Goal: Information Seeking & Learning: Find specific fact

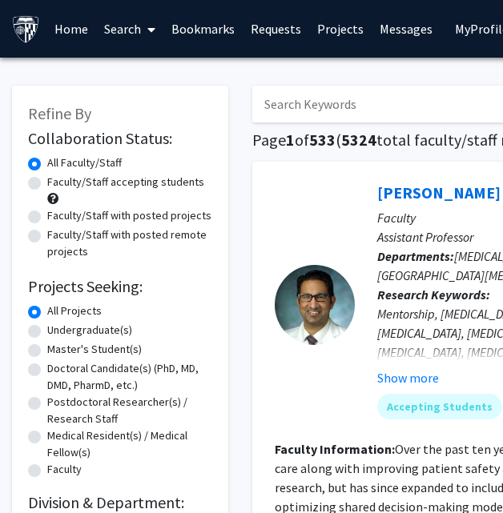
type input "[PERSON_NAME]"
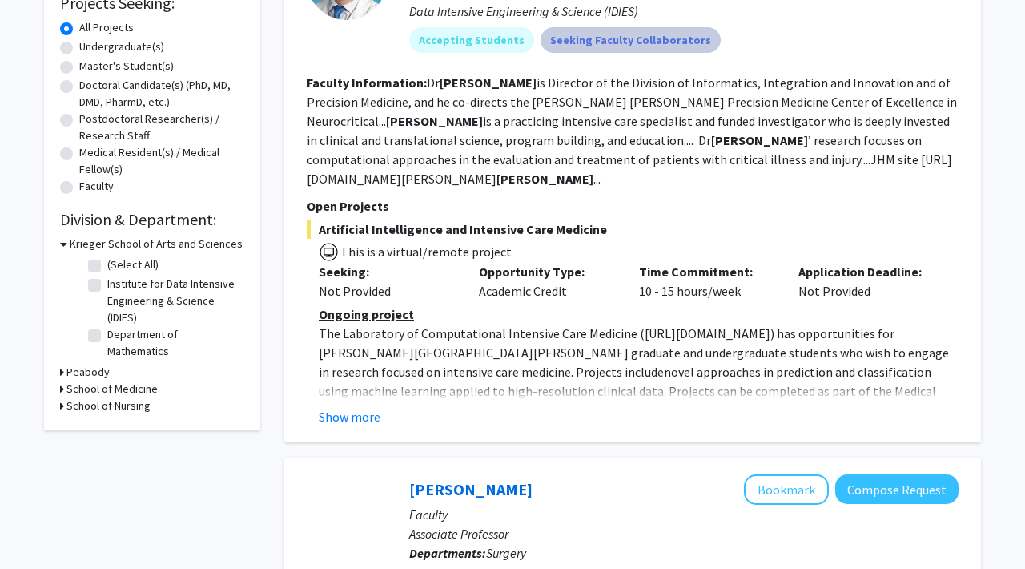
scroll to position [285, 0]
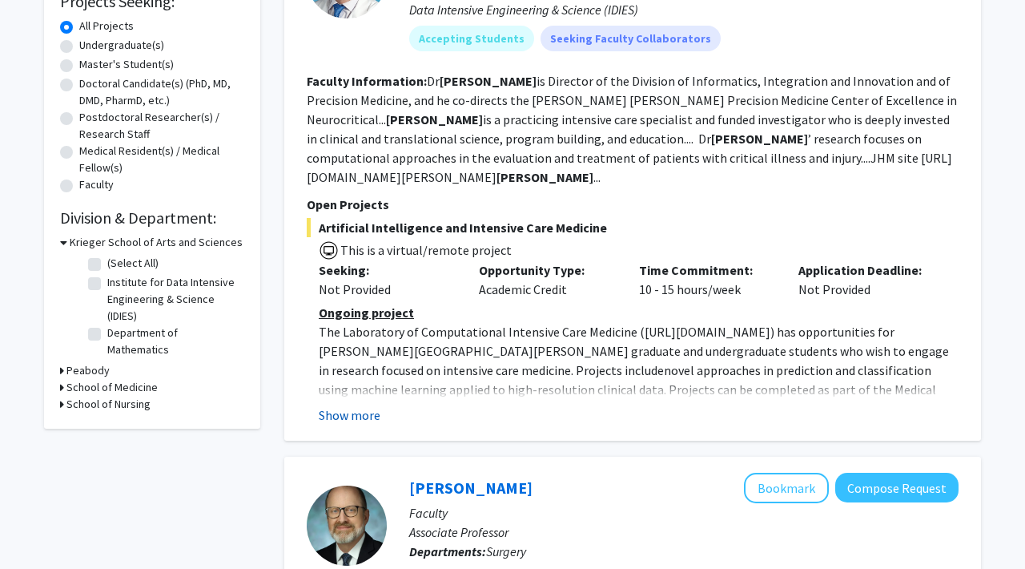
click at [363, 412] on button "Show more" at bounding box center [350, 414] width 62 height 19
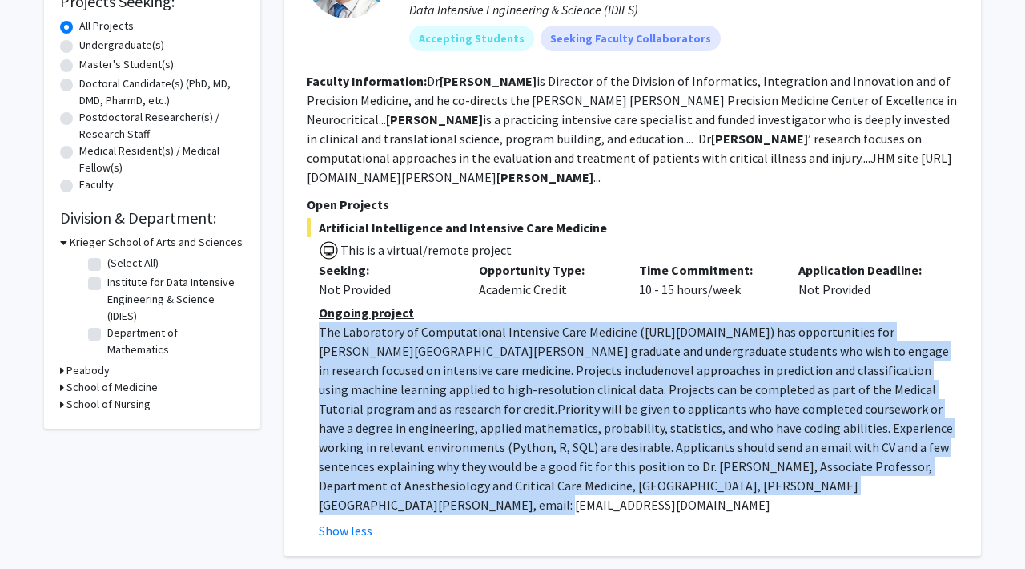
drag, startPoint x: 723, startPoint y: 493, endPoint x: 306, endPoint y: 331, distance: 447.5
click at [305, 330] on div "[PERSON_NAME] Bookmark Compose Request Faculty Associate Professor Departments:…" at bounding box center [632, 216] width 697 height 679
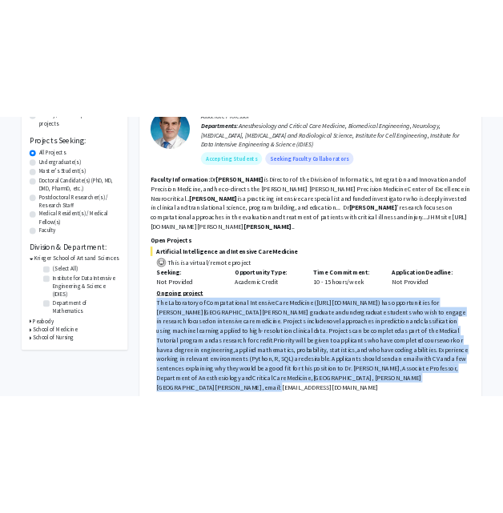
scroll to position [241, 0]
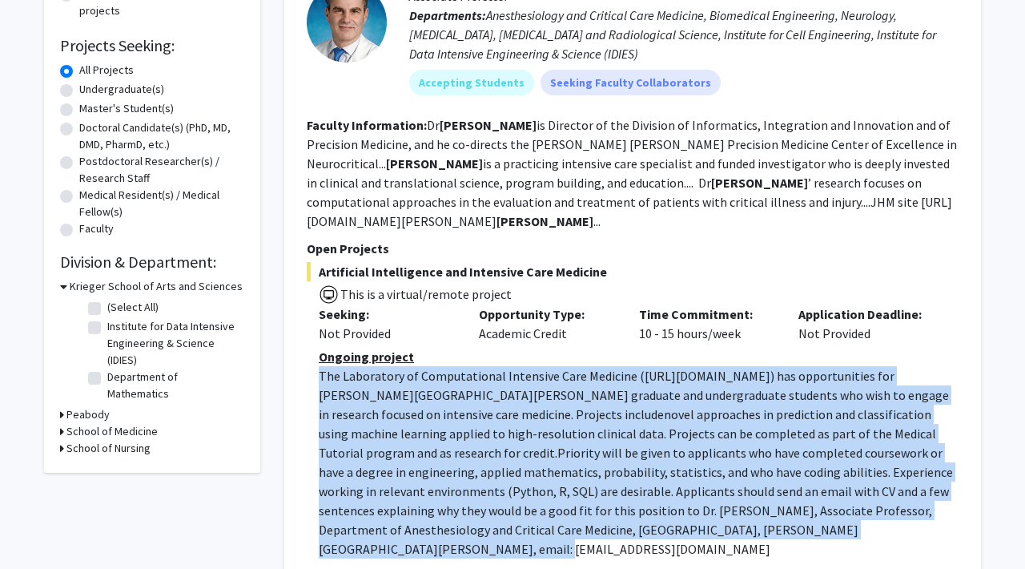
copy p "The Laboratory of Computational Intensive Care Medicine ( [URL][DOMAIN_NAME] ) …"
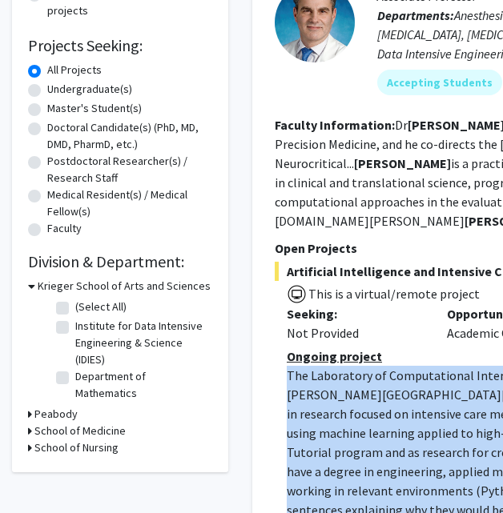
copy p "The Laboratory of Computational Intensive Care Medicine ( [URL][DOMAIN_NAME] ) …"
